Goal: Check status: Check status

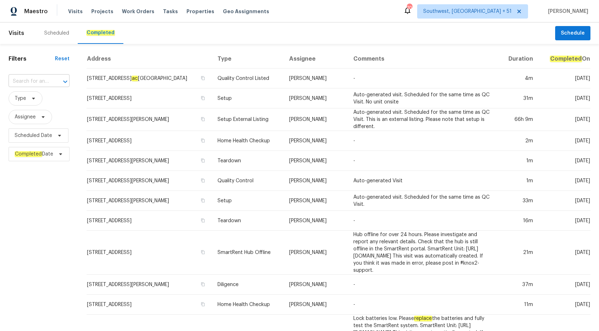
click at [45, 79] on input "text" at bounding box center [29, 81] width 41 height 11
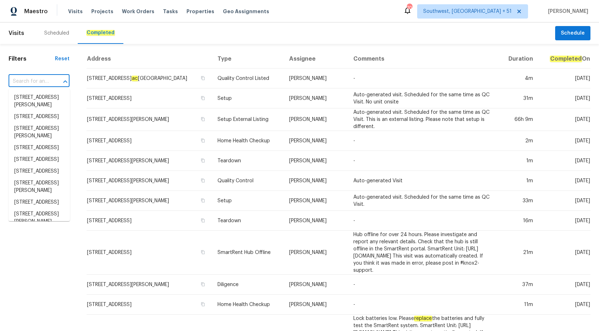
paste input "5743 Ludington Dr, Houston, TX 77035"
type input "5743 Ludington Dr, Houston, TX 77035"
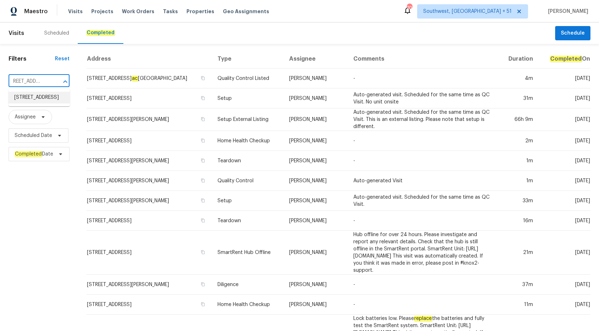
click at [50, 100] on li "5743 Ludington Dr, Houston, TX 77035" at bounding box center [39, 98] width 61 height 12
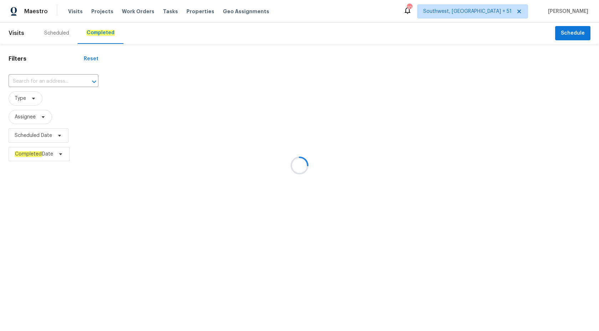
type input "5743 Ludington Dr, Houston, TX 77035"
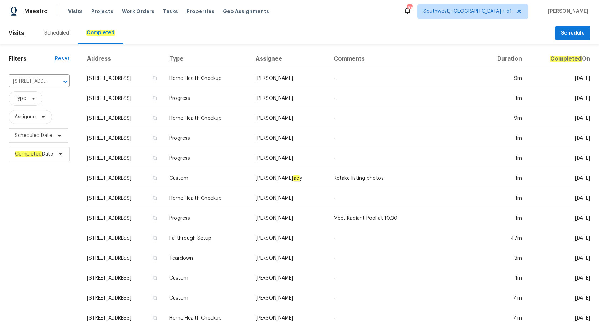
click at [250, 128] on td "Progress" at bounding box center [207, 138] width 86 height 20
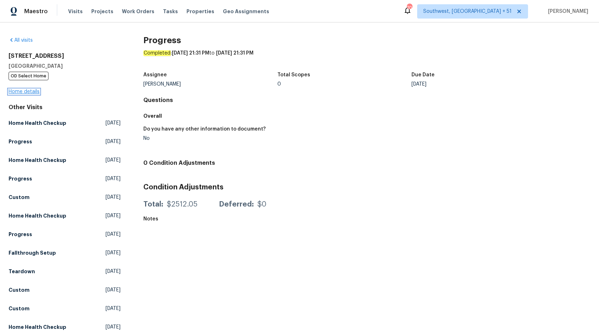
click at [29, 92] on link "Home details" at bounding box center [24, 91] width 31 height 5
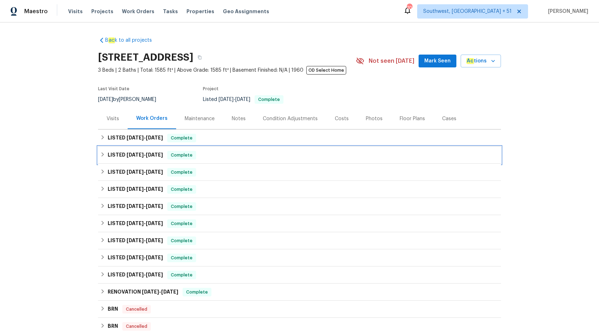
click at [185, 151] on div "Complete" at bounding box center [181, 155] width 29 height 9
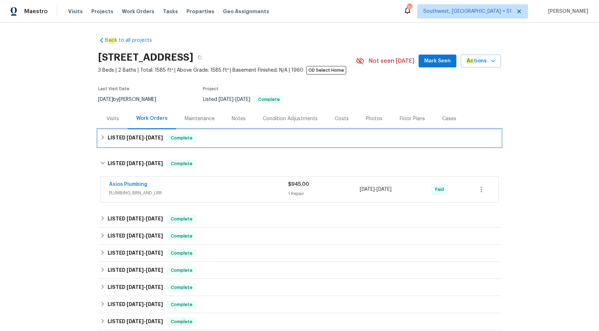
click at [175, 136] on span "Complete" at bounding box center [181, 137] width 27 height 7
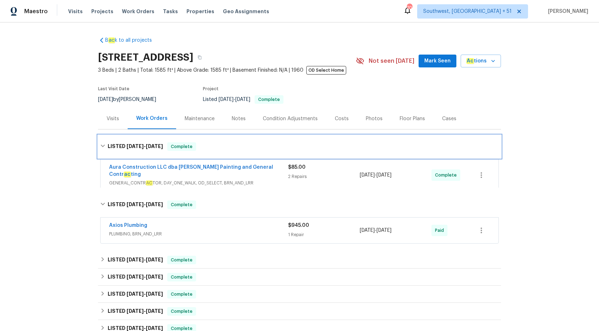
scroll to position [57, 0]
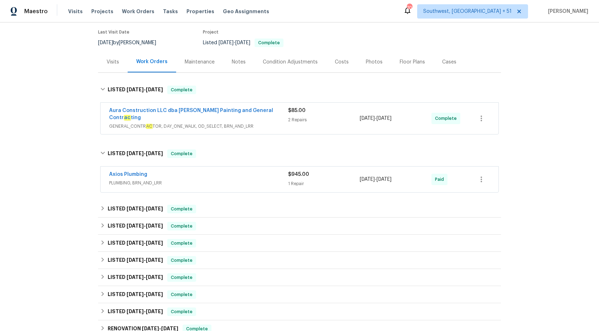
click at [220, 171] on div "Axios Plumbing" at bounding box center [198, 175] width 179 height 9
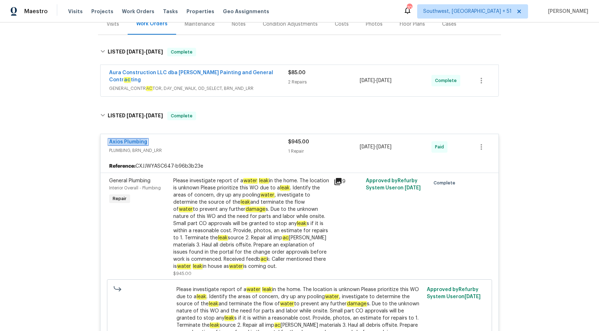
scroll to position [55, 0]
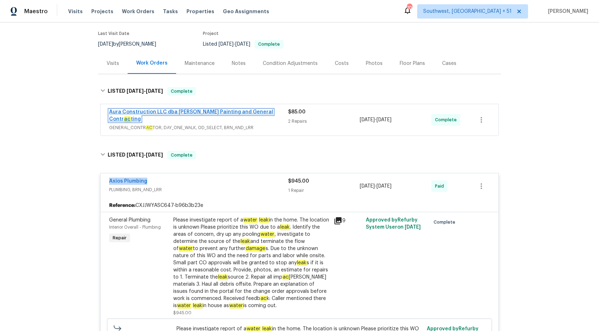
click at [232, 112] on link "Aura Construction LLC dba Logan's Painting and General Contr ac ting" at bounding box center [191, 115] width 164 height 12
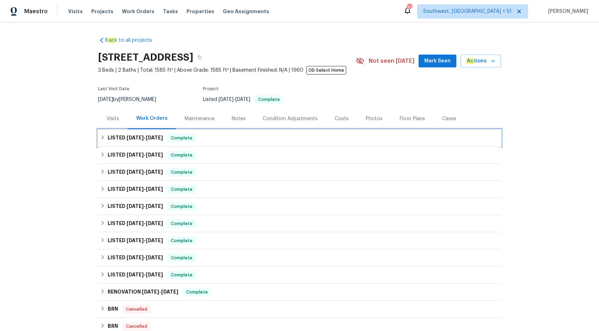
click at [202, 141] on div "LISTED 9/24/25 - 9/27/25 Complete" at bounding box center [299, 138] width 398 height 9
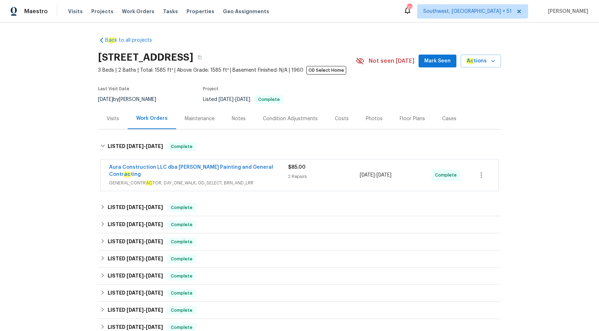
click at [257, 179] on span "GENERAL_CONTR AC TOR, DAY_ONE_WALK, OD_SELECT, BRN_AND_LRR" at bounding box center [198, 182] width 179 height 7
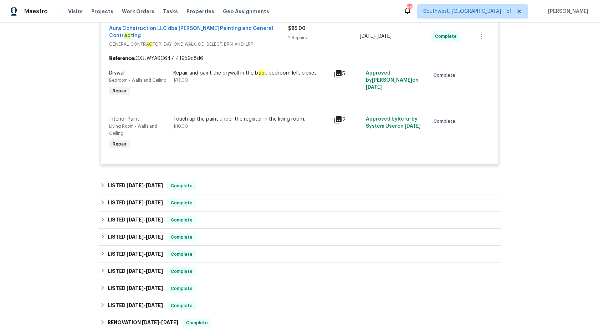
scroll to position [202, 0]
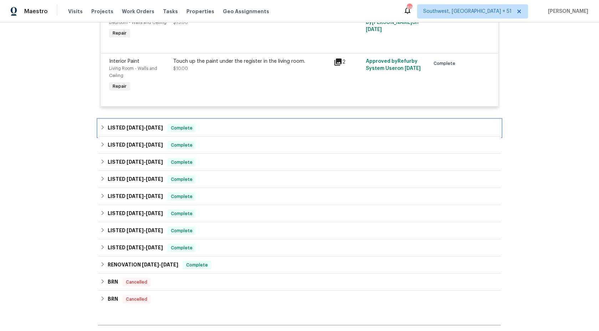
click at [221, 124] on div "LISTED 9/10/25 - 9/19/25 Complete" at bounding box center [299, 128] width 398 height 9
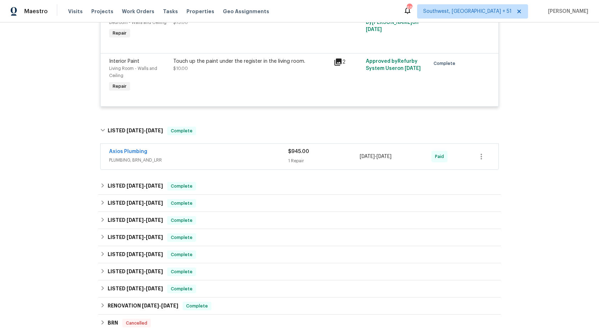
click at [258, 159] on div "Axios Plumbing PLUMBING, BRN_AND_LRR" at bounding box center [198, 156] width 179 height 17
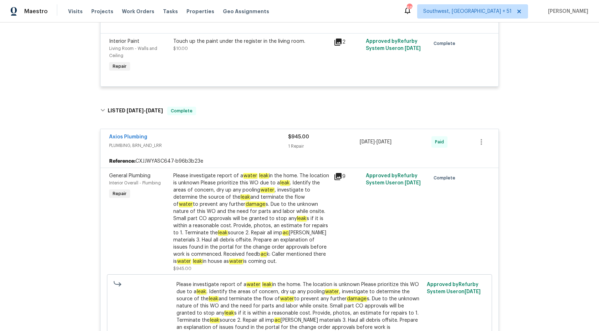
scroll to position [225, 0]
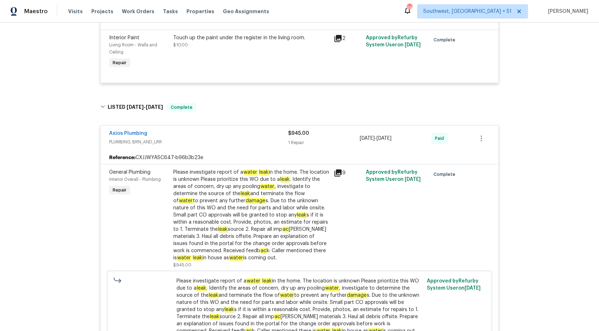
click at [216, 202] on div "Please investigate report of a water leak in the home. The location is unknown …" at bounding box center [251, 215] width 156 height 93
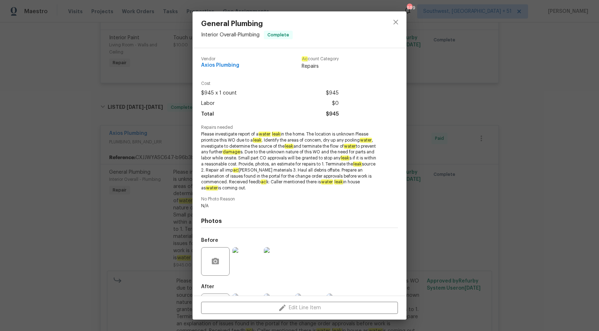
click at [252, 160] on span "Please investigate report of a water leak in the home. The location is unknown …" at bounding box center [289, 161] width 177 height 60
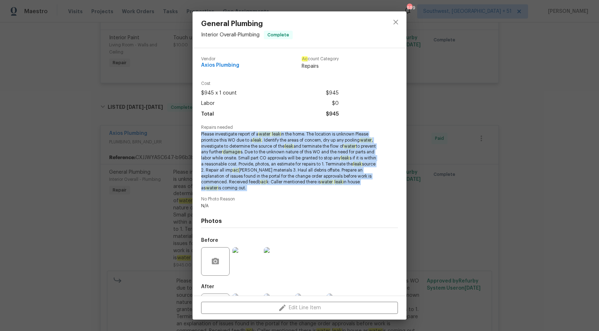
click at [252, 160] on span "Please investigate report of a water leak in the home. The location is unknown …" at bounding box center [289, 161] width 177 height 60
copy span "Please investigate report of a water leak in the home. The location is unknown …"
click at [67, 163] on div "General Plumbing Interior Overall - Plumbing Complete Vendor Axios Plumbing Ac …" at bounding box center [299, 165] width 599 height 331
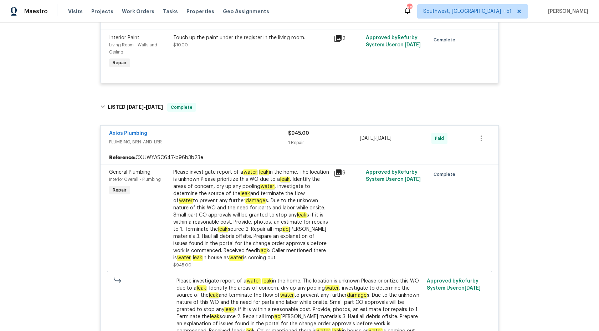
scroll to position [75, 0]
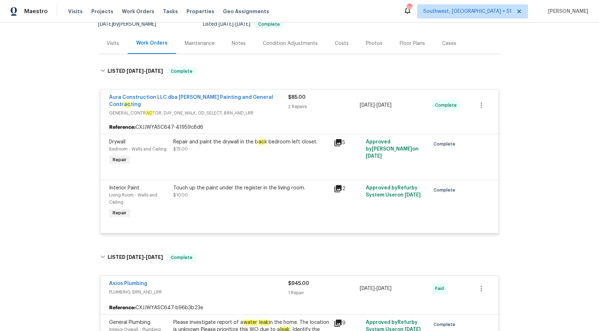
click at [311, 107] on div "2 Repairs" at bounding box center [324, 106] width 72 height 7
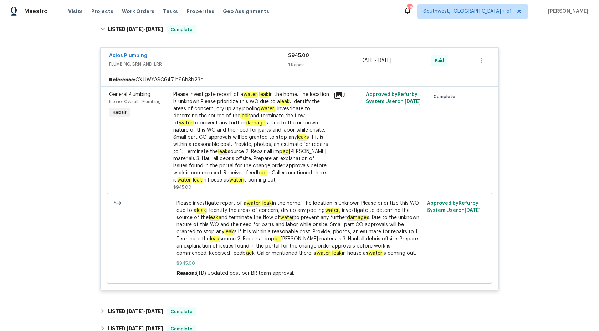
scroll to position [178, 0]
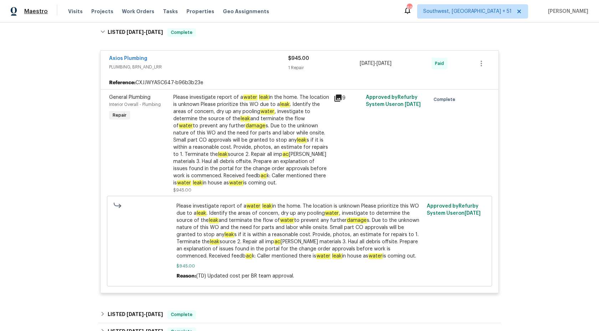
click at [35, 14] on span "Maestro" at bounding box center [36, 11] width 24 height 7
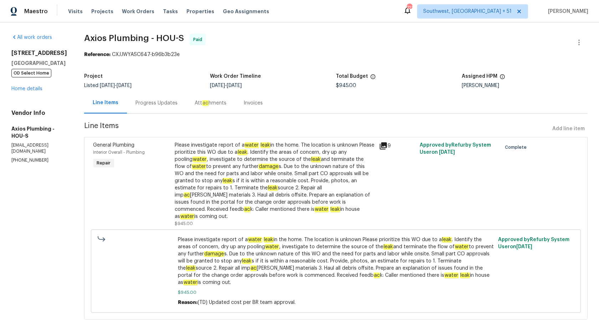
click at [156, 97] on div "Progress Updates" at bounding box center [156, 102] width 59 height 21
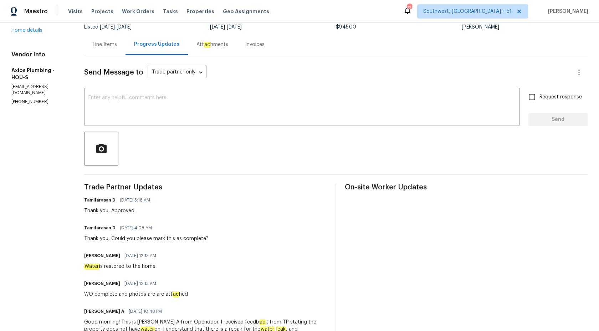
scroll to position [226, 0]
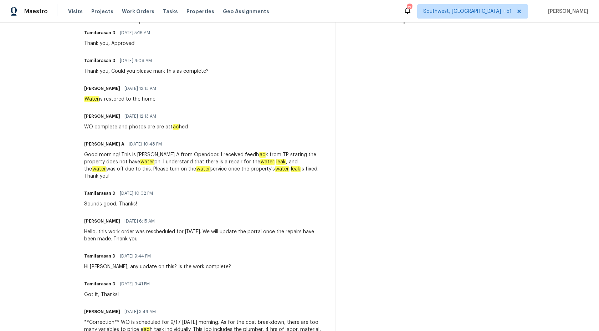
click at [161, 156] on div "Good morning! This is Afredi A from Opendoor. I received feedb ac k from TP sta…" at bounding box center [205, 165] width 243 height 29
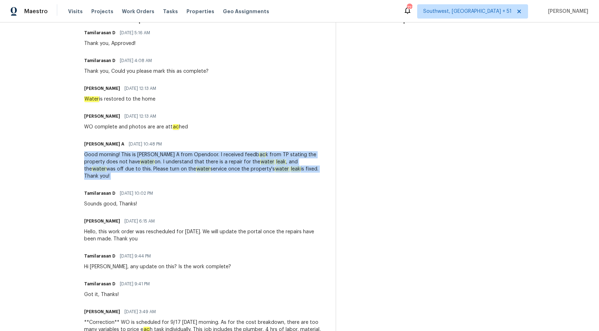
click at [161, 156] on div "Good morning! This is Afredi A from Opendoor. I received feedb ac k from TP sta…" at bounding box center [205, 165] width 243 height 29
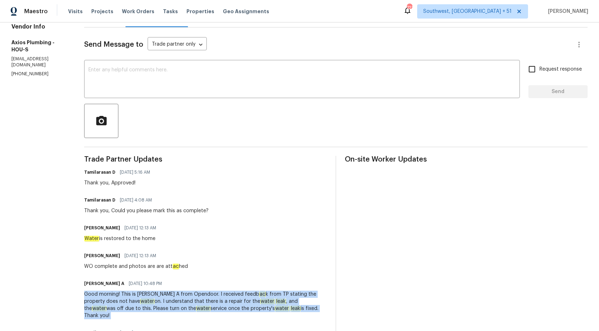
scroll to position [0, 0]
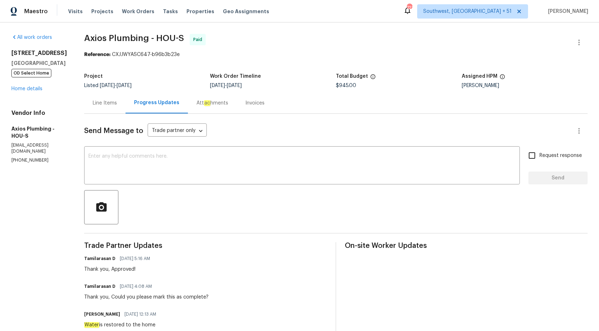
click at [245, 104] on div "Invoices" at bounding box center [254, 102] width 19 height 7
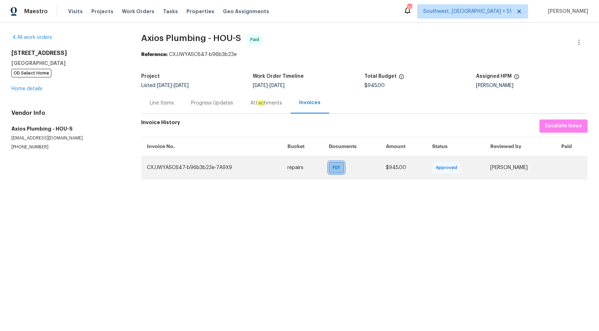
click at [329, 171] on div "PDF" at bounding box center [336, 167] width 15 height 11
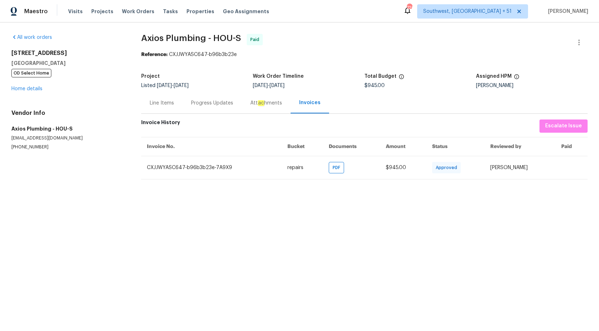
click at [205, 105] on div "Progress Updates" at bounding box center [212, 102] width 42 height 7
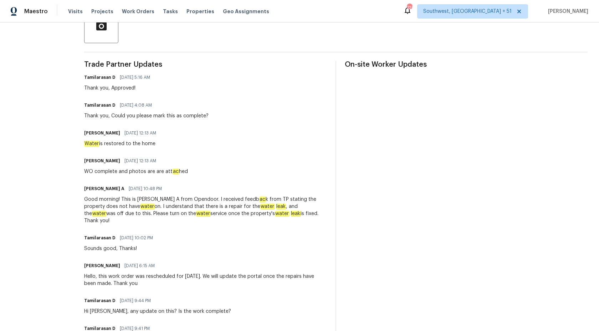
scroll to position [205, 0]
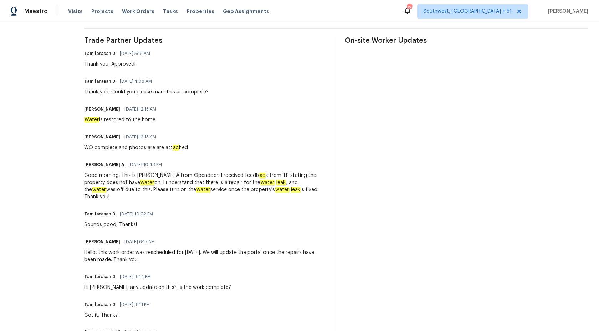
click at [166, 181] on div "Good morning! This is Afredi A from Opendoor. I received feedb ac k from TP sta…" at bounding box center [205, 186] width 243 height 29
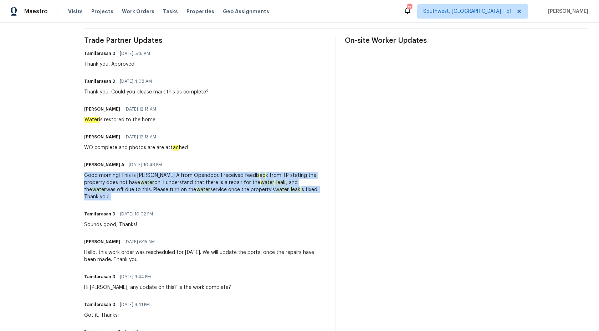
click at [166, 181] on div "Good morning! This is Afredi A from Opendoor. I received feedb ac k from TP sta…" at bounding box center [205, 186] width 243 height 29
copy div "Good morning! This is Afredi A from Opendoor. I received feedb ac k from TP sta…"
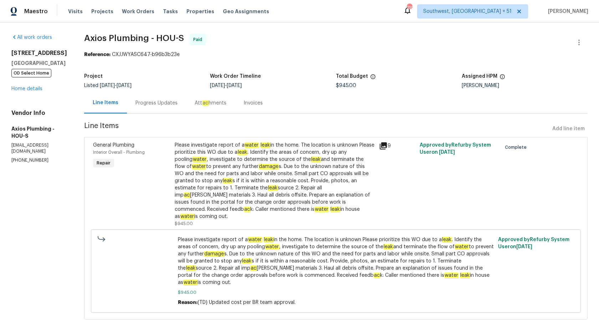
click at [137, 108] on div "Progress Updates" at bounding box center [156, 102] width 59 height 21
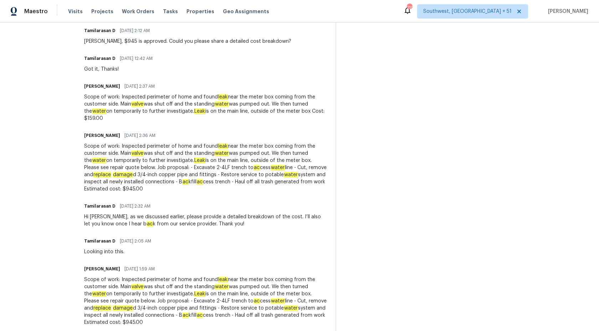
scroll to position [768, 0]
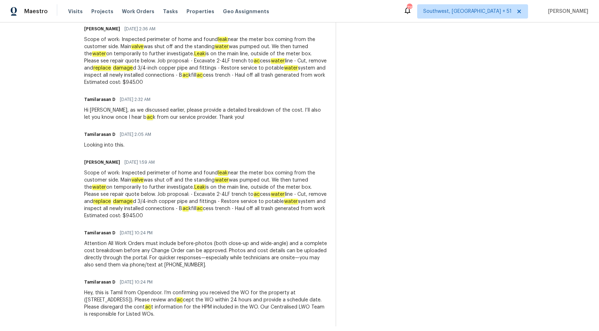
click at [270, 191] on em "water" at bounding box center [277, 194] width 14 height 6
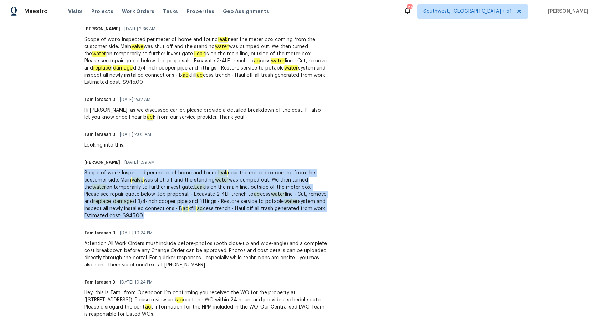
click at [270, 191] on em "water" at bounding box center [277, 194] width 14 height 6
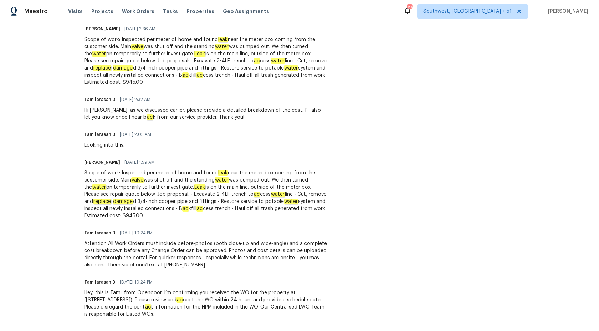
click at [256, 129] on div "Tamilarasan D 09/11/2025 2:05 AM Looking into this." at bounding box center [205, 138] width 243 height 19
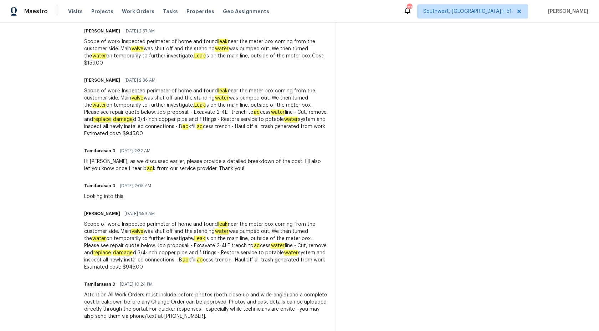
scroll to position [716, 0]
click at [242, 112] on div "Scope of work: Inspected perimeter of home and found leak near the meter box co…" at bounding box center [205, 113] width 243 height 50
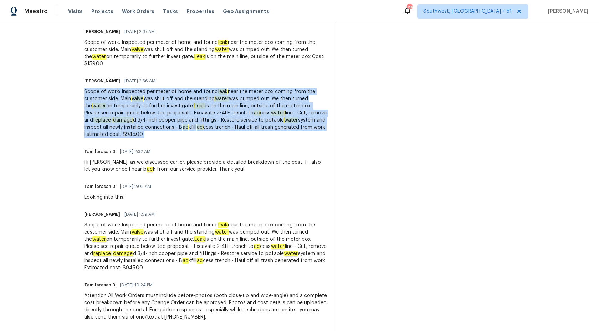
click at [242, 112] on div "Scope of work: Inspected perimeter of home and found leak near the meter box co…" at bounding box center [205, 113] width 243 height 50
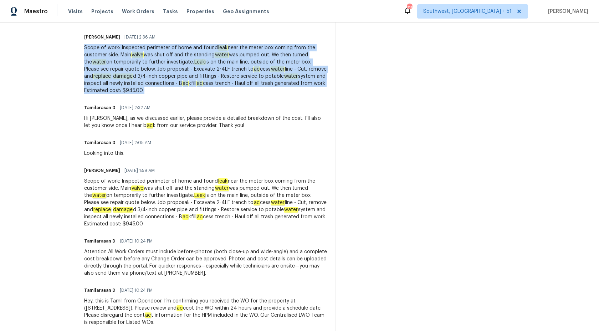
scroll to position [768, 0]
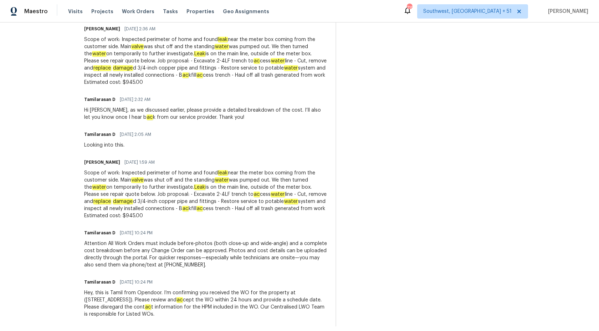
click at [192, 183] on div "Scope of work: Inspected perimeter of home and found leak near the meter box co…" at bounding box center [205, 194] width 243 height 50
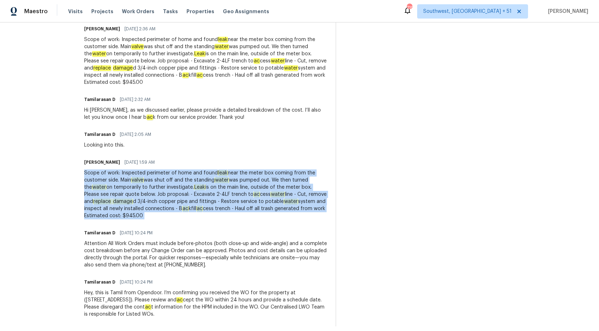
click at [192, 183] on div "Scope of work: Inspected perimeter of home and found leak near the meter box co…" at bounding box center [205, 194] width 243 height 50
copy div "Scope of work: Inspected perimeter of home and found leak near the meter box co…"
click at [213, 184] on div "Scope of work: Inspected perimeter of home and found leak near the meter box co…" at bounding box center [205, 194] width 243 height 50
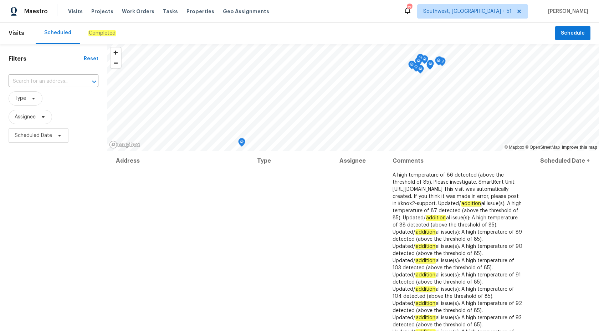
click at [110, 30] on div "Completed" at bounding box center [101, 33] width 27 height 7
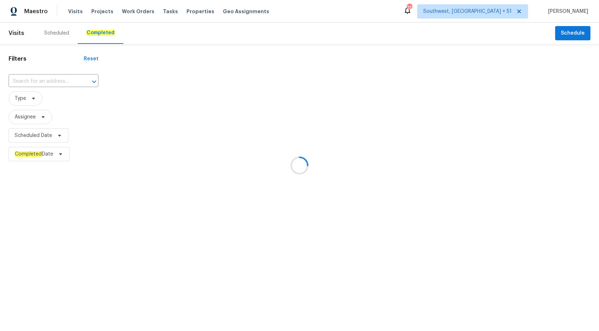
click at [44, 252] on div at bounding box center [299, 165] width 599 height 331
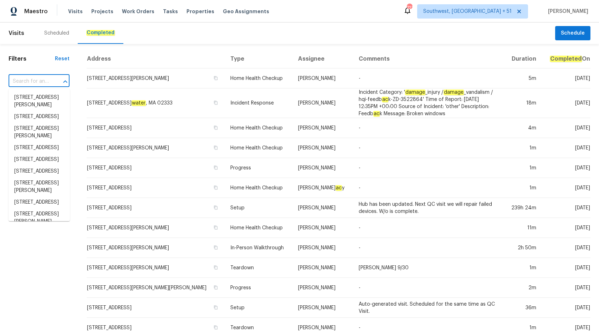
click at [33, 84] on input "text" at bounding box center [29, 81] width 41 height 11
paste input "[STREET_ADDRESS][PERSON_NAME]"
type input "[STREET_ADDRESS][PERSON_NAME]"
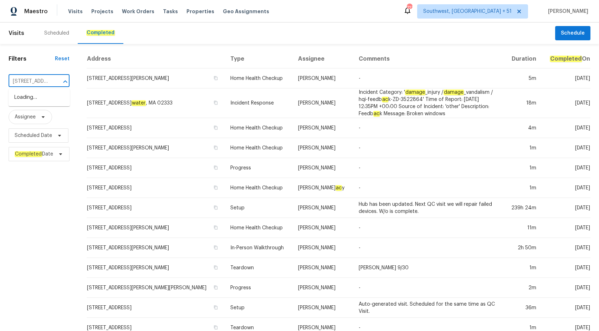
scroll to position [0, 51]
click at [41, 103] on li "[STREET_ADDRESS][PERSON_NAME]" at bounding box center [39, 101] width 61 height 19
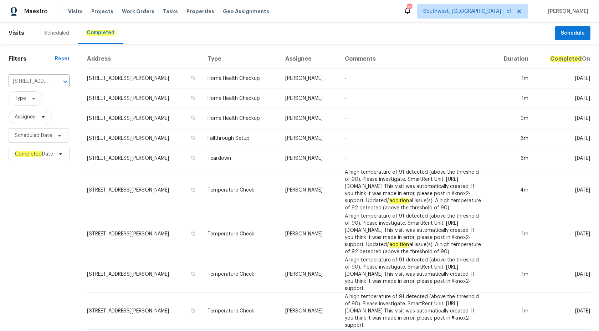
click at [300, 93] on td "[PERSON_NAME]" at bounding box center [309, 98] width 60 height 20
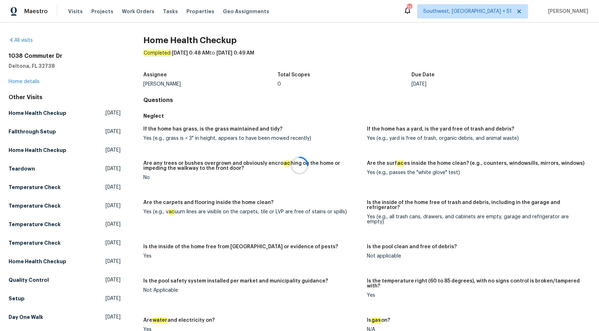
click at [24, 82] on div at bounding box center [299, 165] width 599 height 331
click at [23, 82] on div at bounding box center [299, 165] width 599 height 331
click at [23, 82] on link "Home details" at bounding box center [24, 81] width 31 height 5
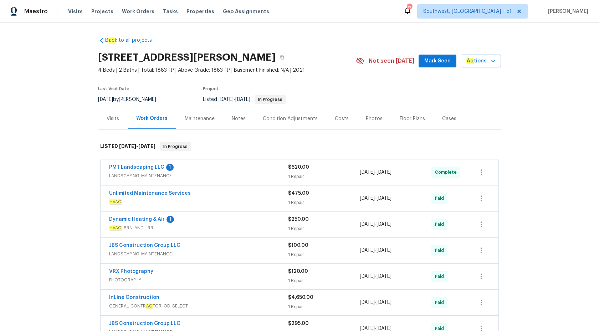
scroll to position [102, 0]
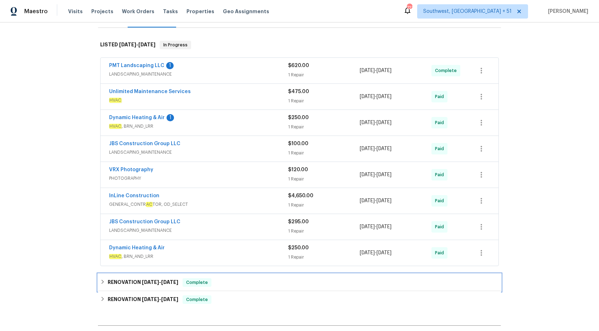
click at [203, 279] on span "Complete" at bounding box center [196, 282] width 27 height 7
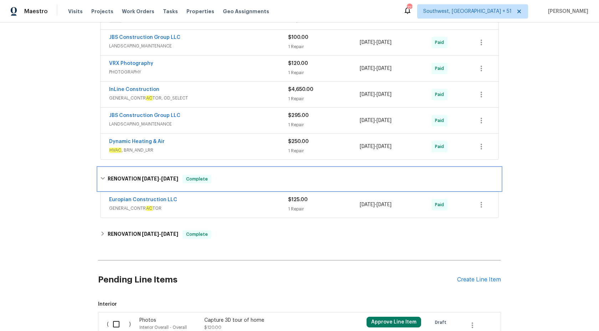
scroll to position [284, 0]
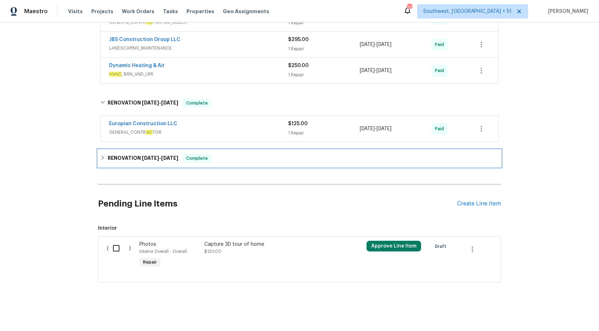
click at [217, 153] on div "RENOVATION 2/3/25 - 2/7/25 Complete" at bounding box center [299, 158] width 403 height 17
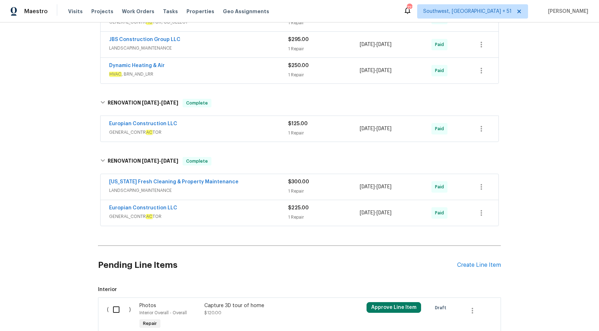
click at [251, 135] on span "GENERAL_CONTR AC TOR" at bounding box center [198, 132] width 179 height 7
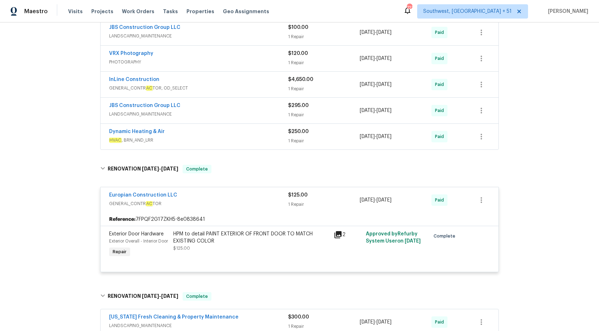
scroll to position [215, 0]
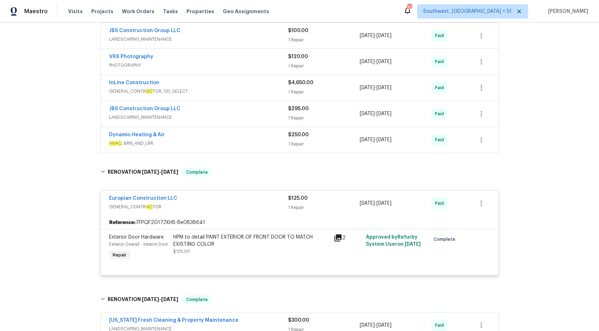
click at [251, 135] on div "Dynamic Heating & Air" at bounding box center [198, 135] width 179 height 9
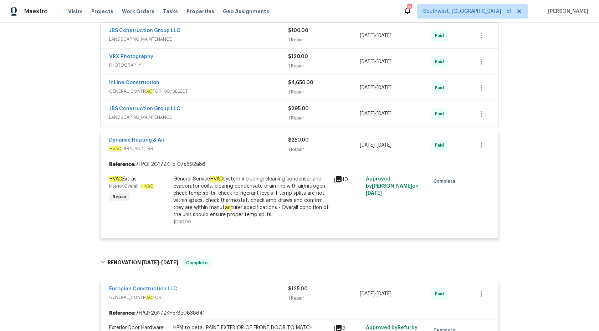
click at [252, 140] on div "Dynamic Heating & Air" at bounding box center [198, 140] width 179 height 9
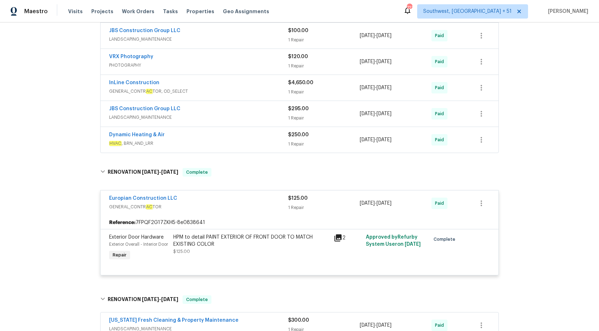
click at [269, 88] on span "GENERAL_CONTR AC TOR, OD_SELECT" at bounding box center [198, 91] width 179 height 7
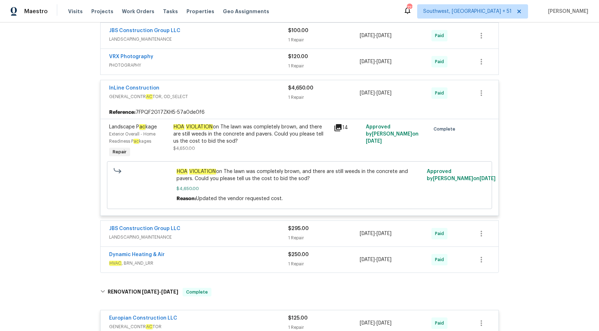
click at [294, 97] on div "1 Repair" at bounding box center [324, 97] width 72 height 7
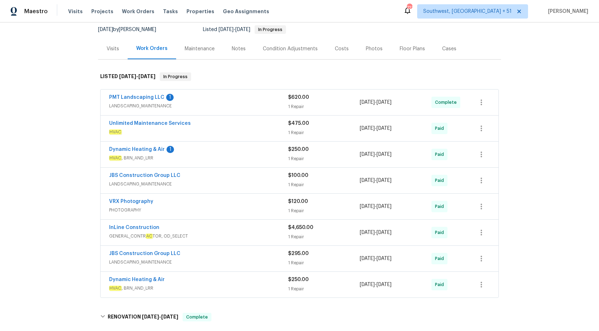
scroll to position [62, 0]
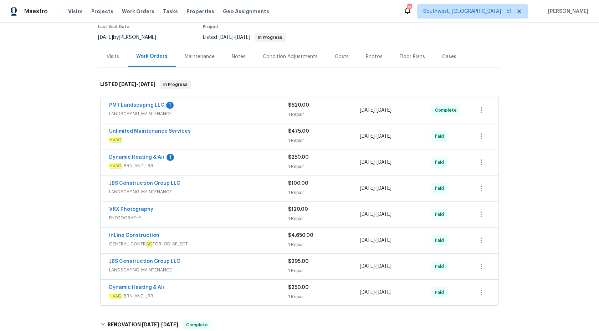
click at [237, 160] on div "Dynamic Heating & Air 1" at bounding box center [198, 158] width 179 height 9
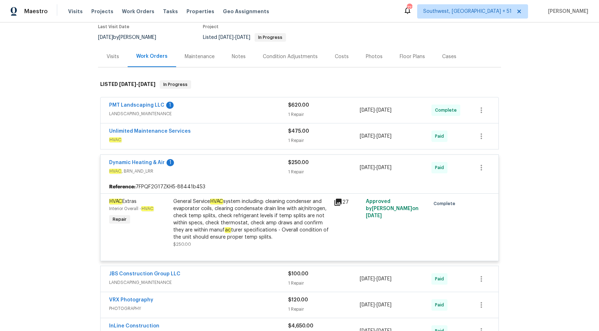
click at [282, 172] on span "HVAC , BRN_AND_LRR" at bounding box center [198, 170] width 179 height 7
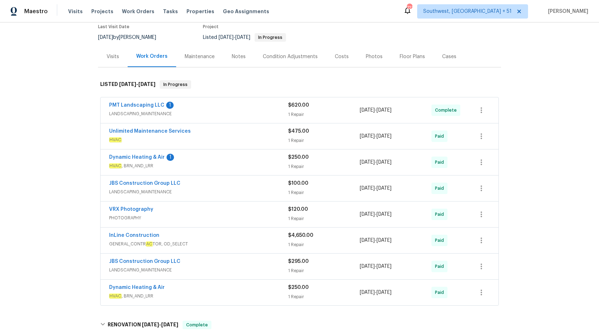
click at [279, 135] on div "Unlimited Maintenance Services" at bounding box center [198, 132] width 179 height 9
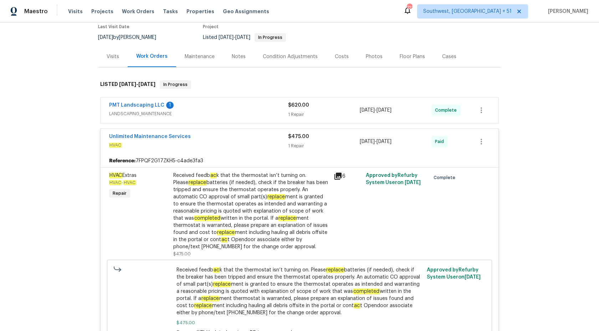
click at [279, 146] on span "HVAC" at bounding box center [198, 144] width 179 height 7
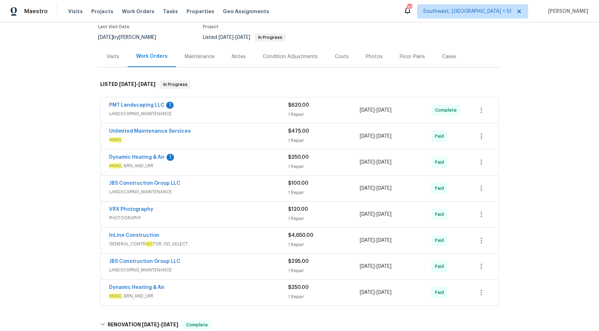
click at [271, 118] on div "PMT Landscaping LLC 1 LANDSCAPING_MAINTENANCE" at bounding box center [198, 110] width 179 height 17
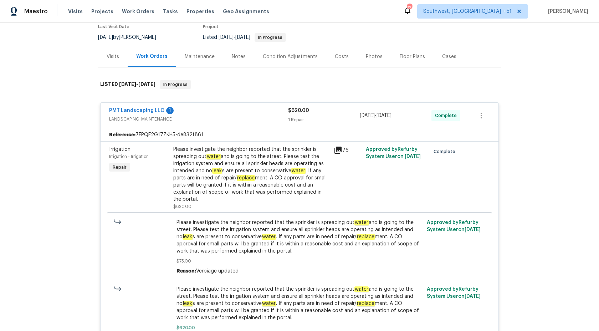
click at [271, 118] on span "LANDSCAPING_MAINTENANCE" at bounding box center [198, 118] width 179 height 7
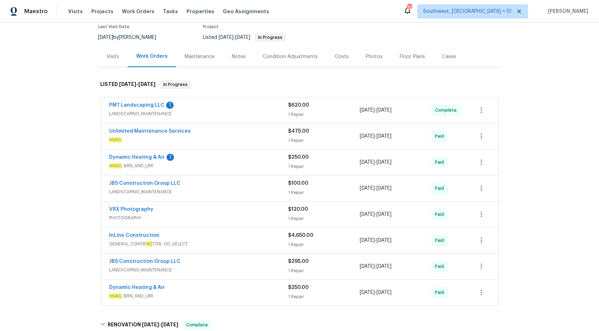
click at [289, 111] on div "1 Repair" at bounding box center [324, 114] width 72 height 7
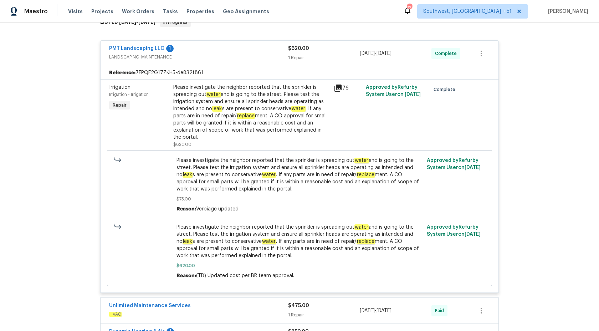
scroll to position [122, 0]
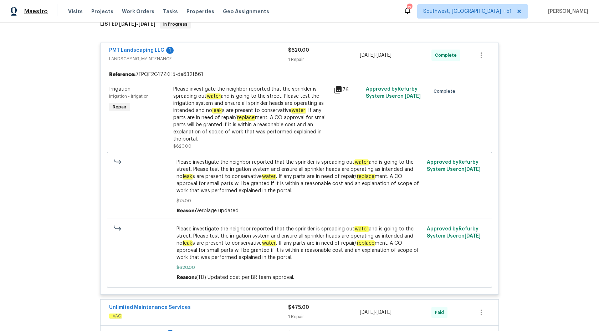
click at [36, 12] on span "Maestro" at bounding box center [36, 11] width 24 height 7
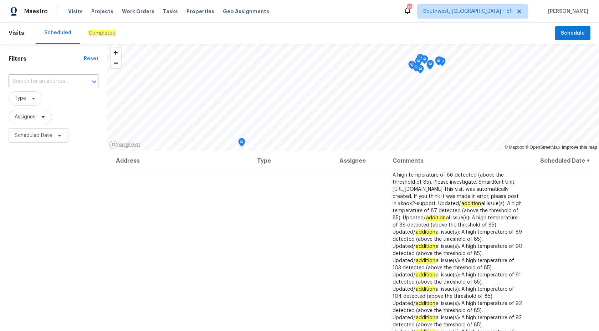
click at [103, 30] on em "Completed" at bounding box center [101, 33] width 27 height 6
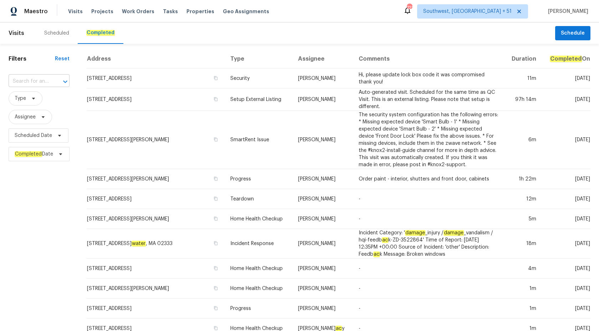
click at [37, 81] on input "text" at bounding box center [29, 81] width 41 height 11
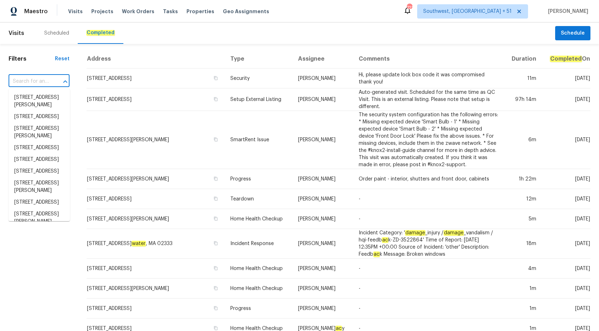
paste input "[STREET_ADDRESS][PERSON_NAME]"
type input "[STREET_ADDRESS][PERSON_NAME]"
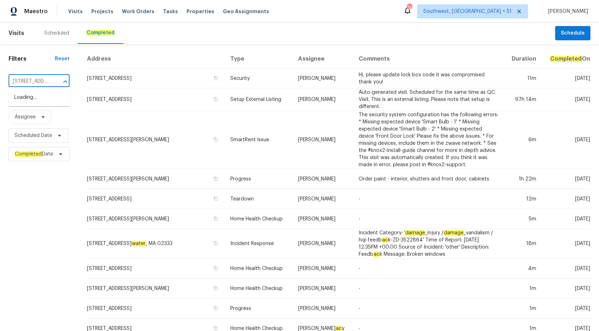
scroll to position [0, 50]
click at [47, 102] on li "[STREET_ADDRESS][PERSON_NAME]" at bounding box center [39, 101] width 61 height 19
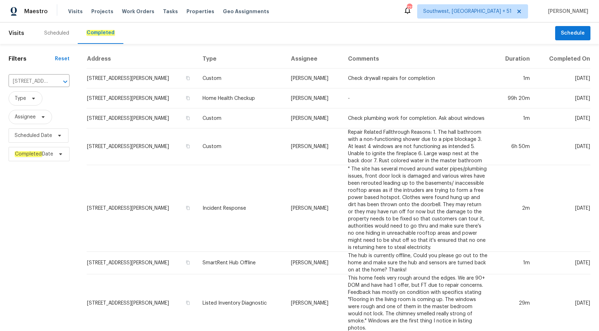
click at [380, 106] on td "-" at bounding box center [417, 98] width 151 height 20
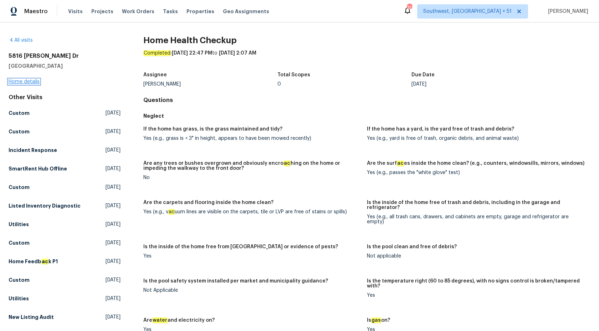
click at [23, 82] on link "Home details" at bounding box center [24, 81] width 31 height 5
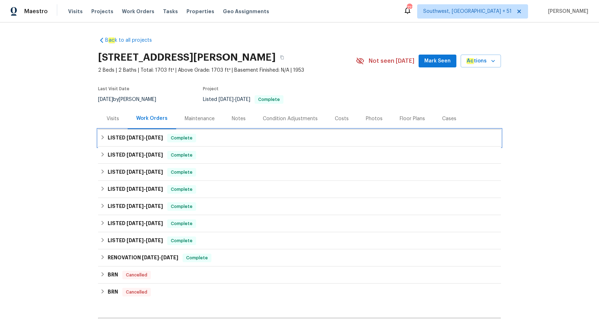
click at [148, 141] on h6 "LISTED [DATE] - [DATE]" at bounding box center [135, 138] width 55 height 9
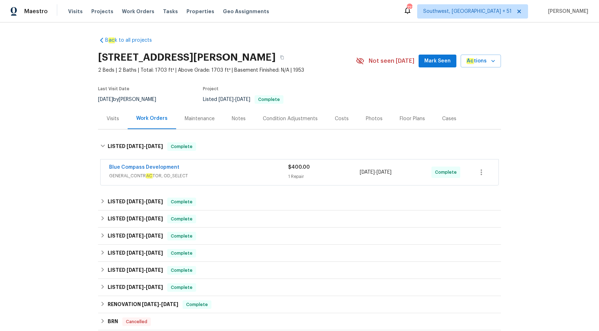
click at [236, 172] on div "Blue Compass Development" at bounding box center [198, 168] width 179 height 9
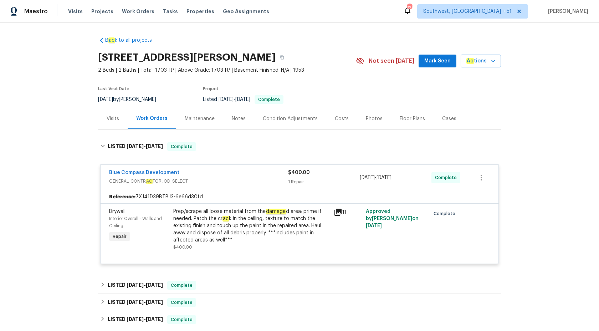
click at [558, 161] on div "B ac k to all projects [STREET_ADDRESS][PERSON_NAME] 2 Beds | 2 Baths | Total: …" at bounding box center [299, 176] width 599 height 308
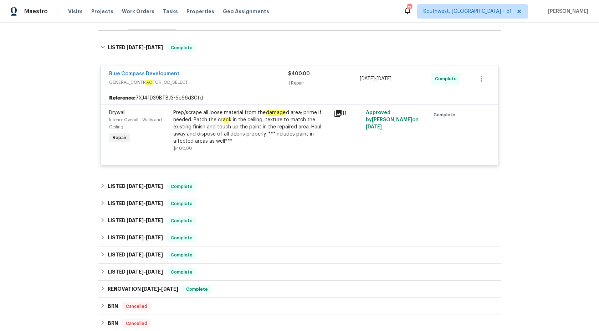
scroll to position [124, 0]
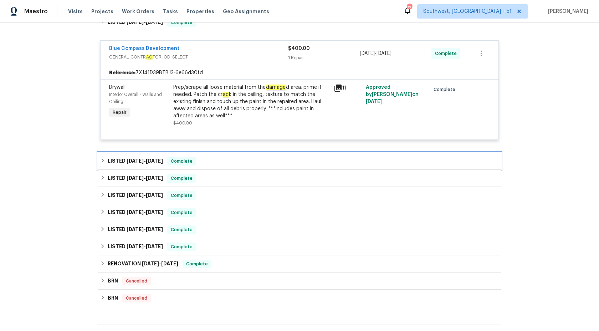
click at [267, 159] on div "LISTED [DATE] - [DATE] Complete" at bounding box center [299, 161] width 398 height 9
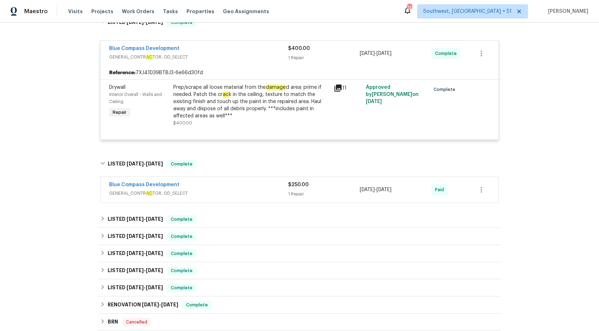
click at [585, 176] on div "B ac k to all projects [STREET_ADDRESS][PERSON_NAME] 2 Beds | 2 Baths | Total: …" at bounding box center [299, 176] width 599 height 308
click at [189, 222] on span "Complete" at bounding box center [181, 219] width 27 height 7
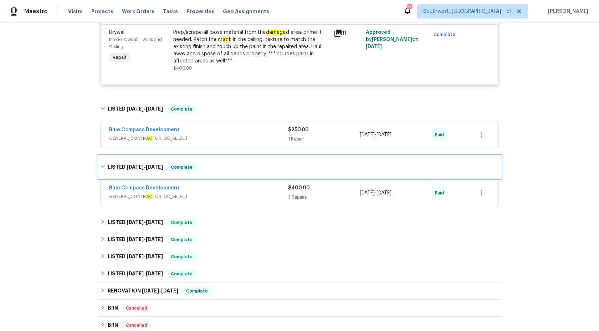
scroll to position [180, 0]
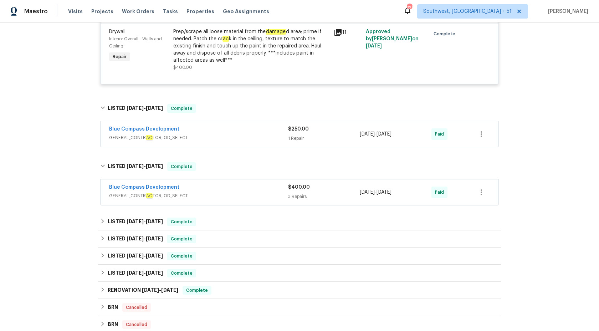
click at [255, 195] on span "GENERAL_CONTR AC TOR, OD_SELECT" at bounding box center [198, 195] width 179 height 7
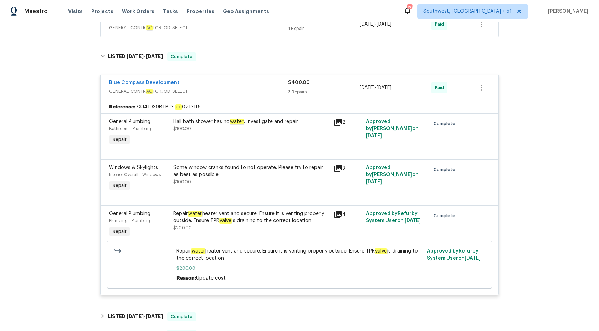
scroll to position [288, 0]
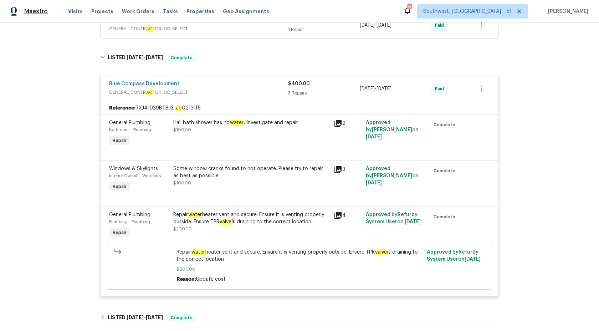
click at [46, 9] on span "Maestro" at bounding box center [36, 11] width 24 height 7
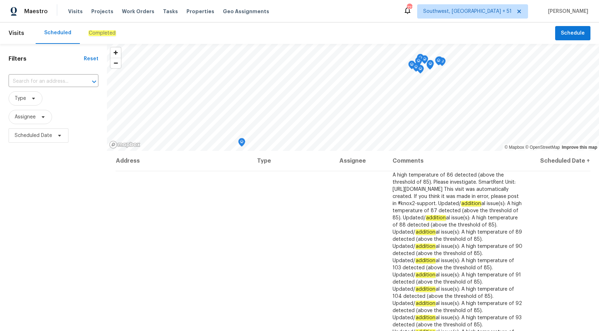
click at [90, 33] on em "Completed" at bounding box center [101, 33] width 27 height 6
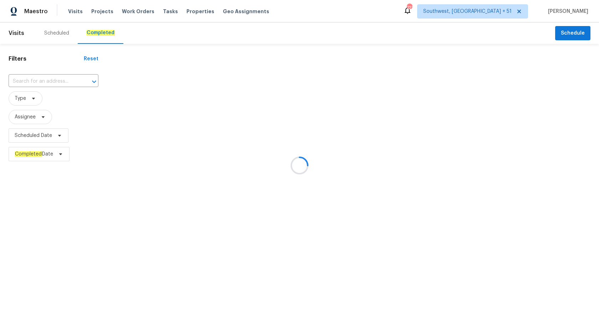
click at [17, 249] on div at bounding box center [299, 165] width 599 height 331
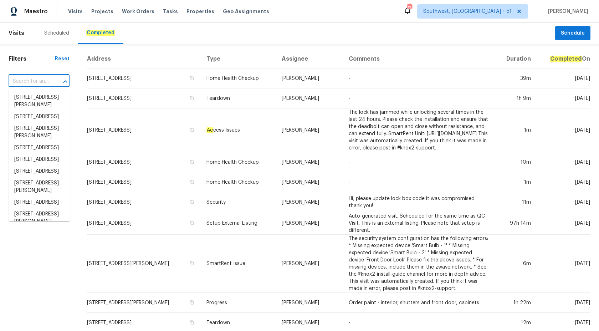
click at [45, 82] on input "text" at bounding box center [29, 81] width 41 height 11
paste input "7046 Beechmont Ave, Cincinnati, OH 45230"
type input "7046 Beechmont Ave, Cincinnati, OH 45230"
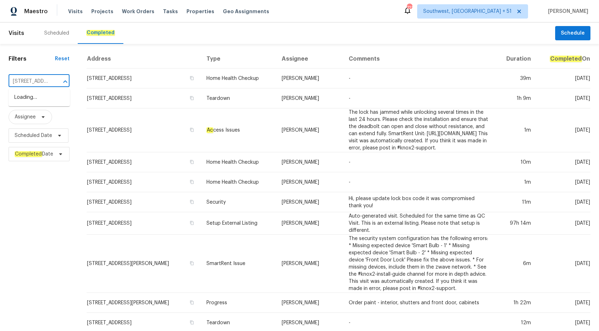
scroll to position [0, 66]
click at [45, 101] on li "7046 Beechmont Ave, Cincinnati, OH 45230" at bounding box center [39, 98] width 61 height 12
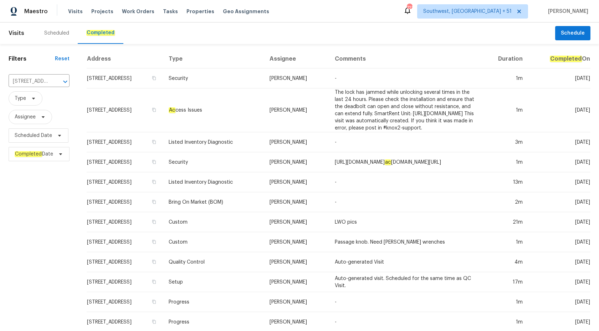
click at [340, 76] on td "-" at bounding box center [404, 78] width 151 height 20
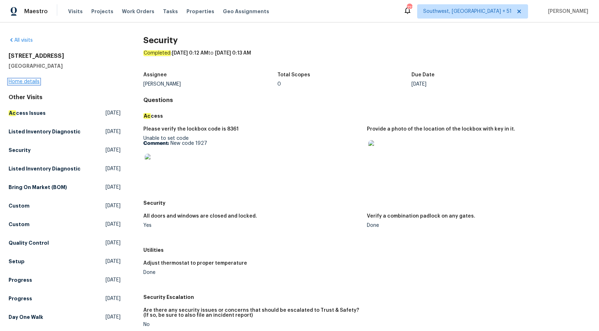
click at [28, 82] on link "Home details" at bounding box center [24, 81] width 31 height 5
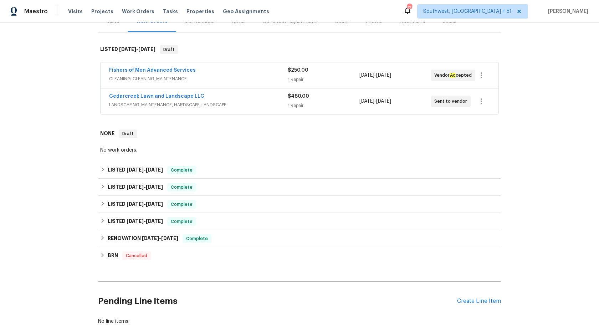
scroll to position [100, 0]
